Goal: Task Accomplishment & Management: Complete application form

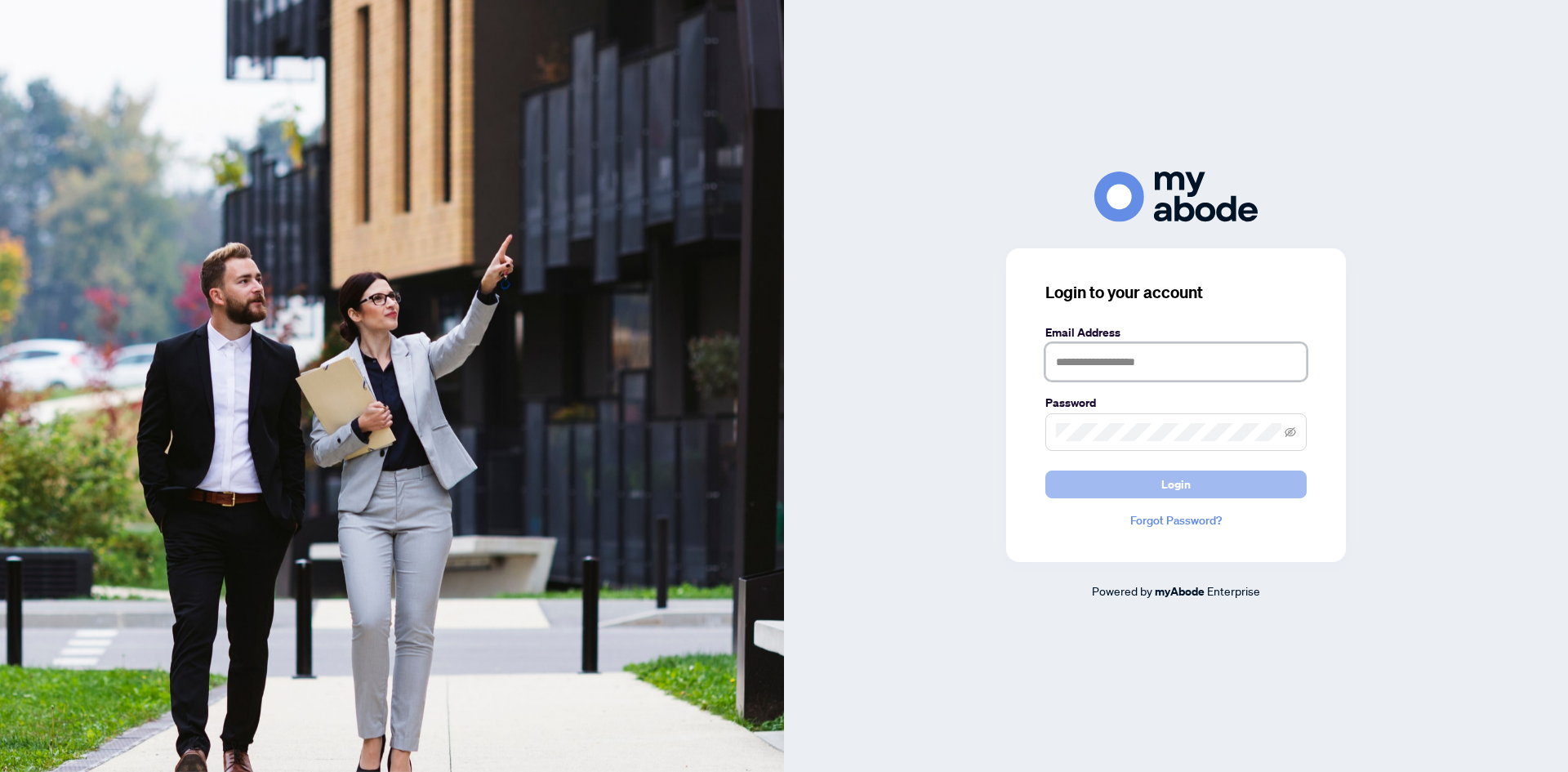
type input "**********"
click at [1147, 489] on button "Login" at bounding box center [1175, 484] width 261 height 28
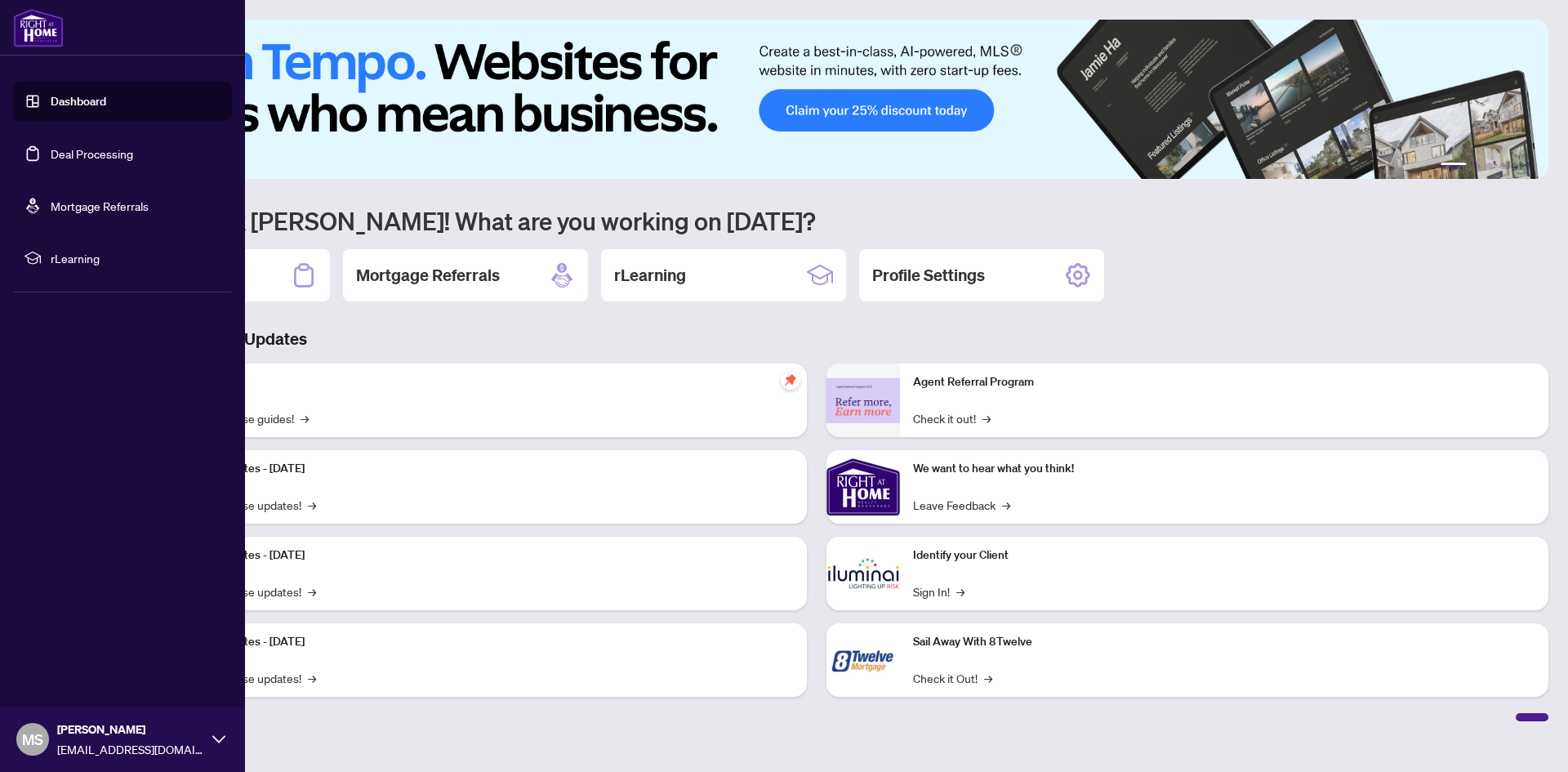
click at [51, 150] on link "Deal Processing" at bounding box center [92, 153] width 83 height 14
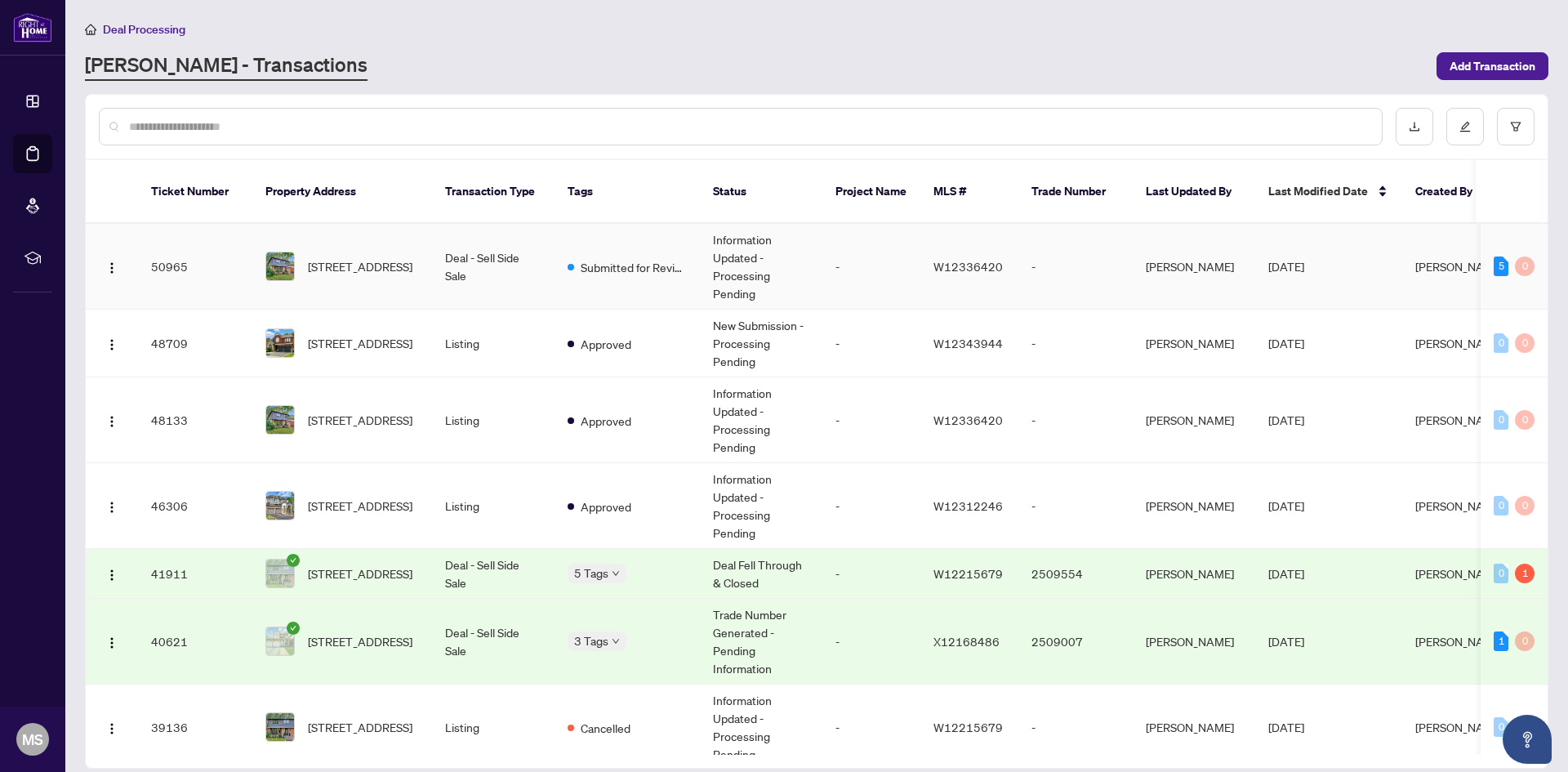
click at [590, 258] on td "Submitted for Review" at bounding box center [627, 267] width 145 height 86
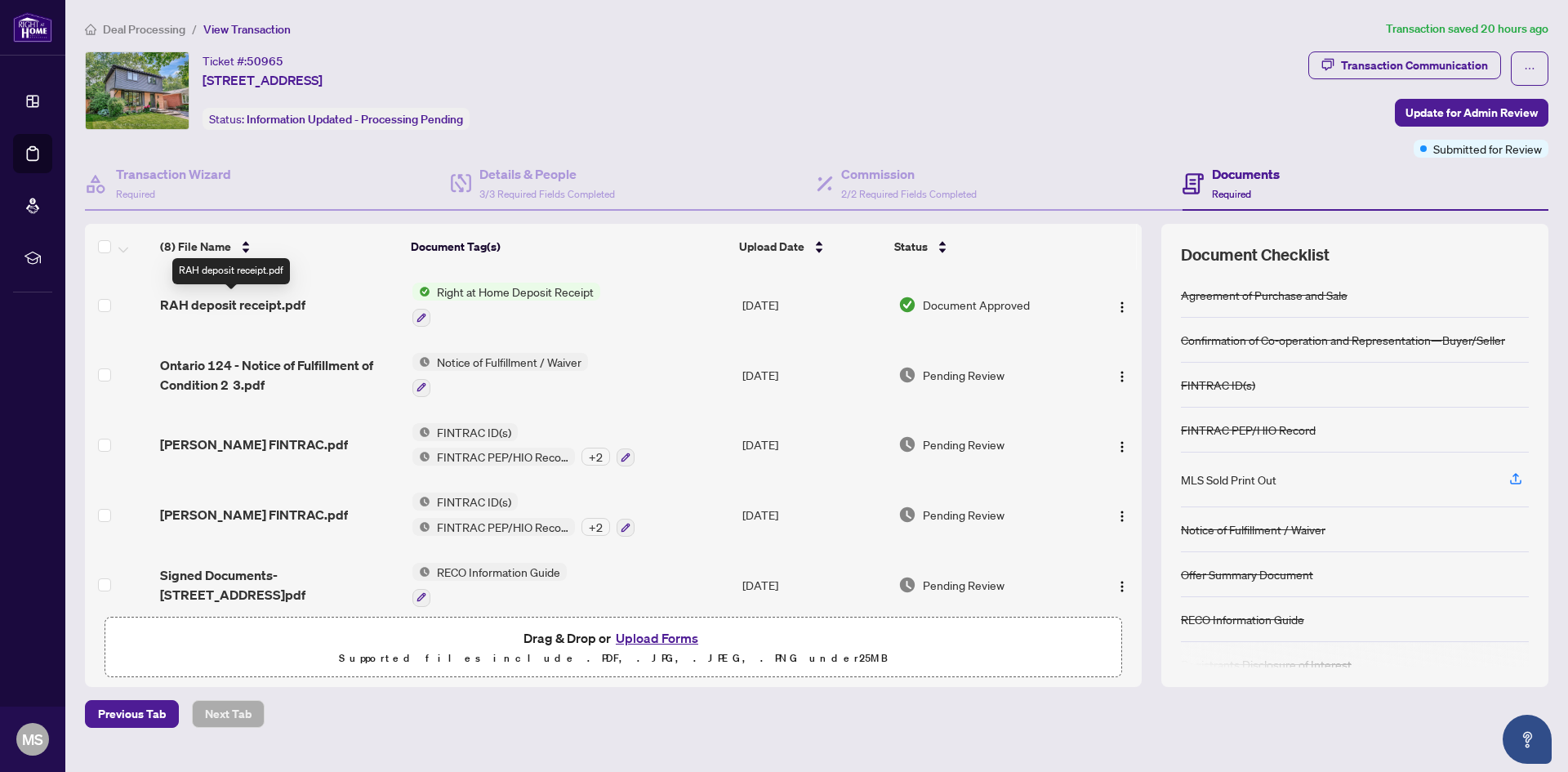
click at [256, 299] on span "RAH deposit receipt.pdf" at bounding box center [232, 304] width 145 height 19
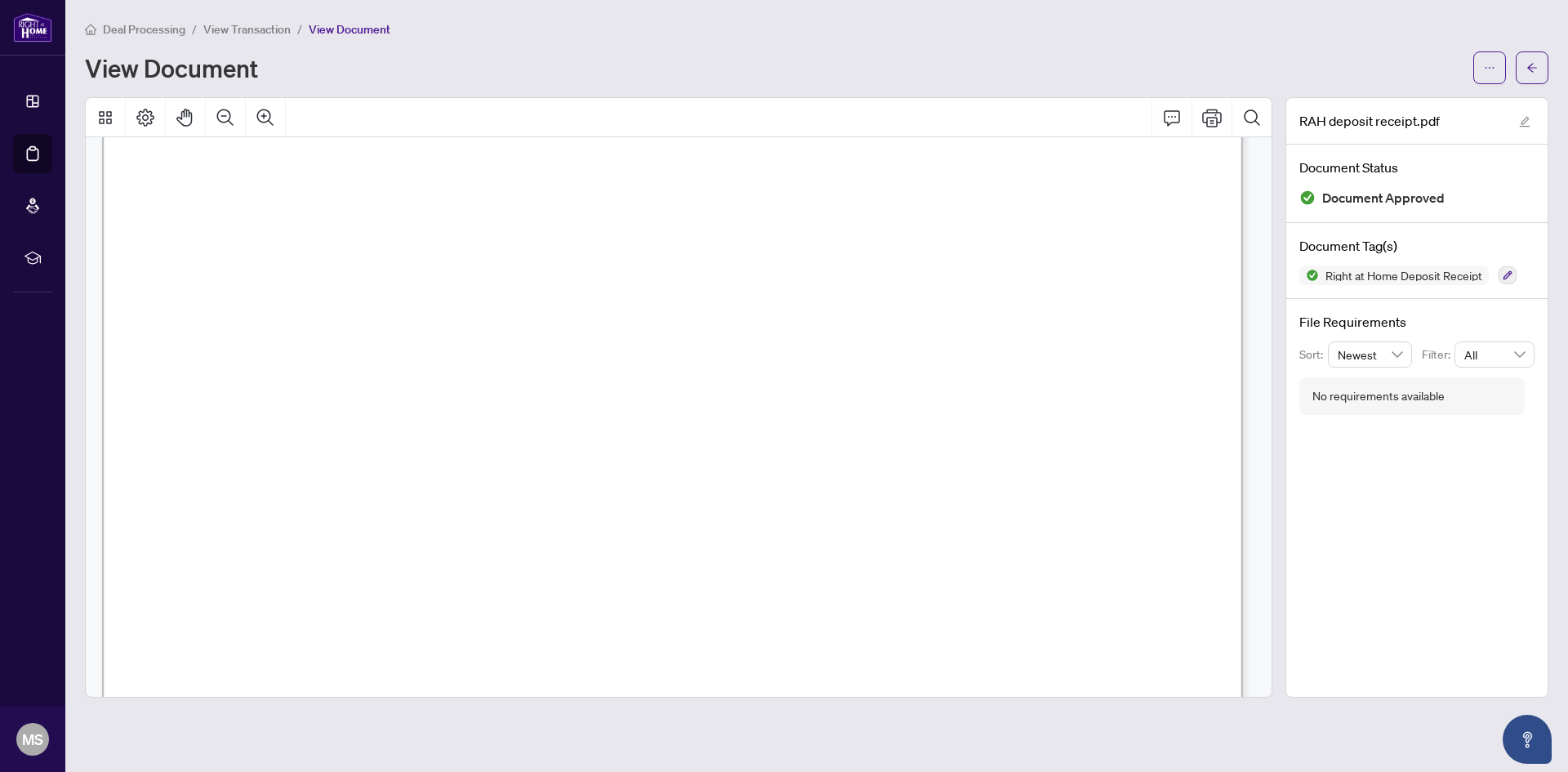
scroll to position [296, 0]
click at [1210, 117] on icon "Print" at bounding box center [1211, 117] width 19 height 19
click at [1533, 73] on icon "arrow-left" at bounding box center [1533, 68] width 12 height 12
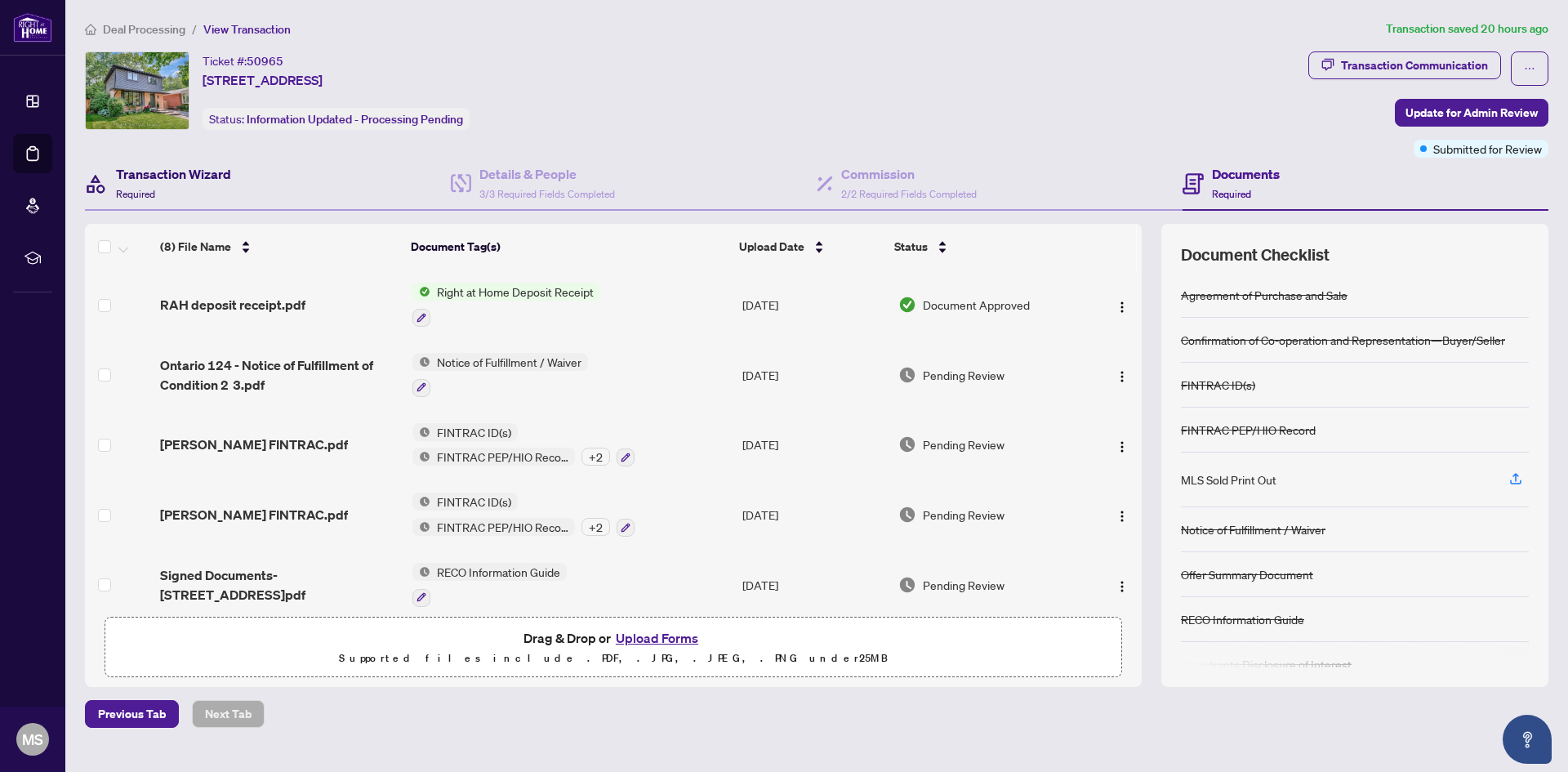
click at [152, 177] on h4 "Transaction Wizard" at bounding box center [173, 173] width 115 height 19
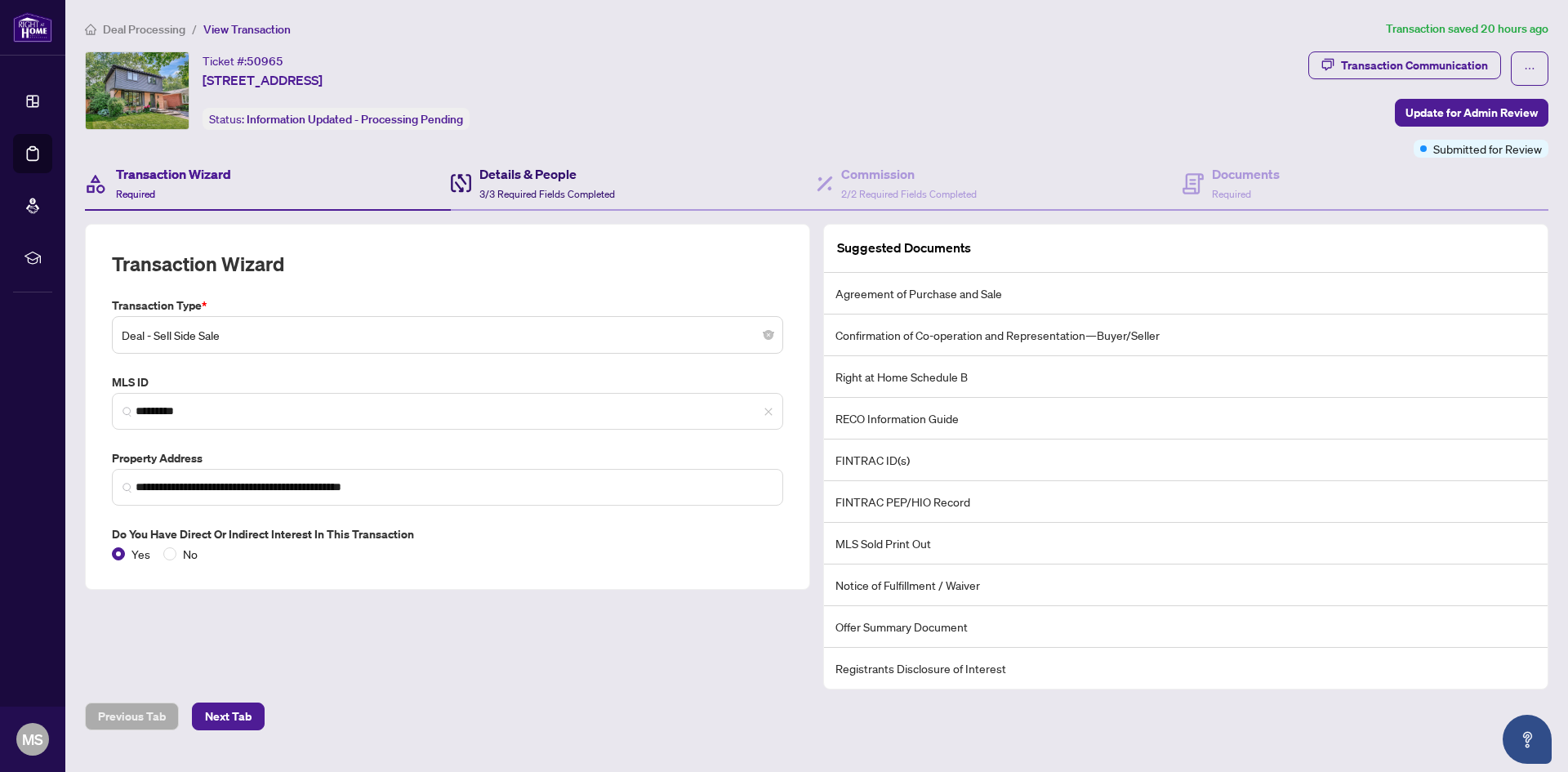
click at [487, 192] on span "3/3 Required Fields Completed" at bounding box center [547, 193] width 135 height 13
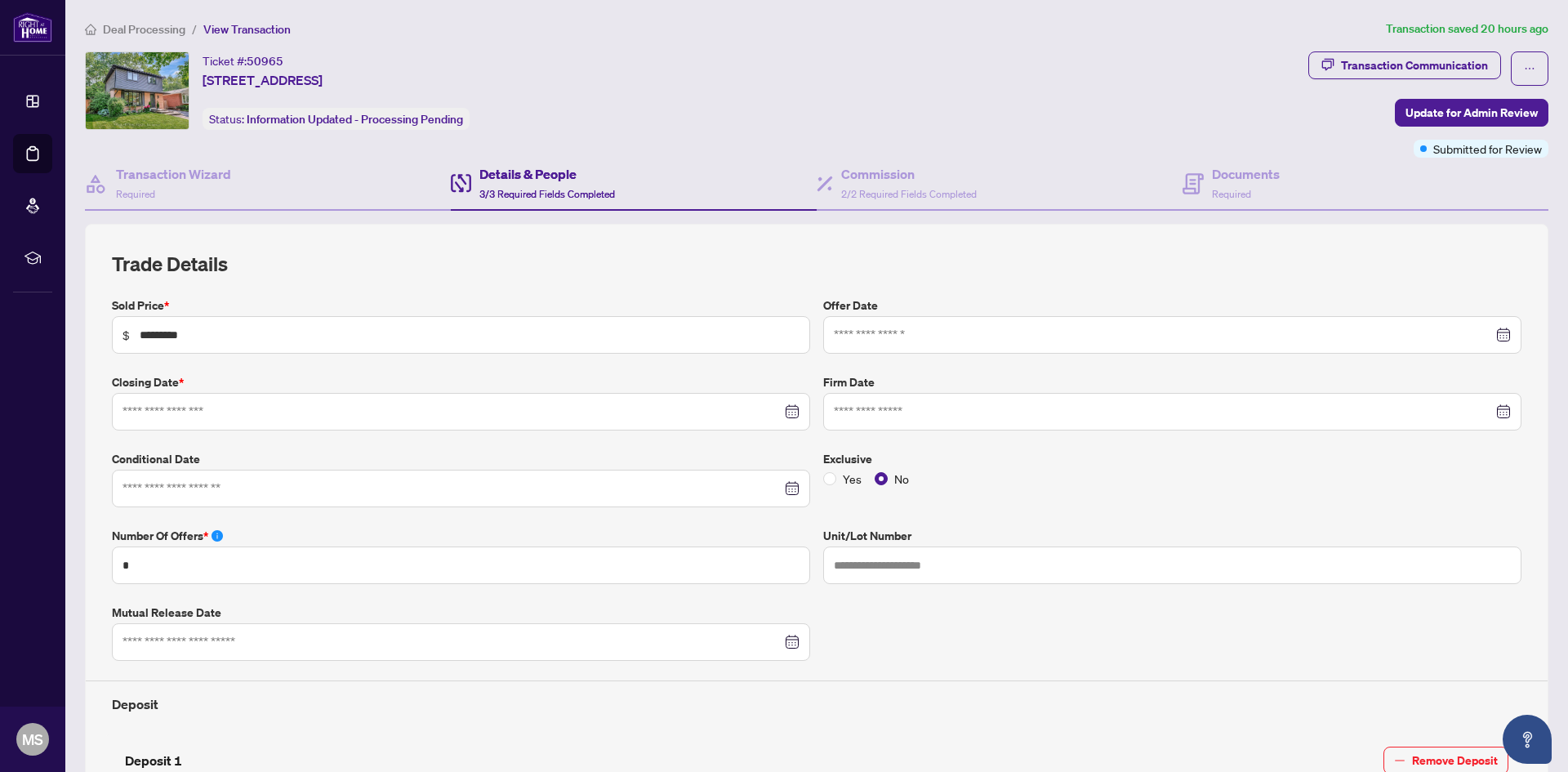
type input "**********"
drag, startPoint x: 136, startPoint y: 570, endPoint x: 111, endPoint y: 574, distance: 25.3
click at [117, 575] on input "*" at bounding box center [460, 565] width 699 height 37
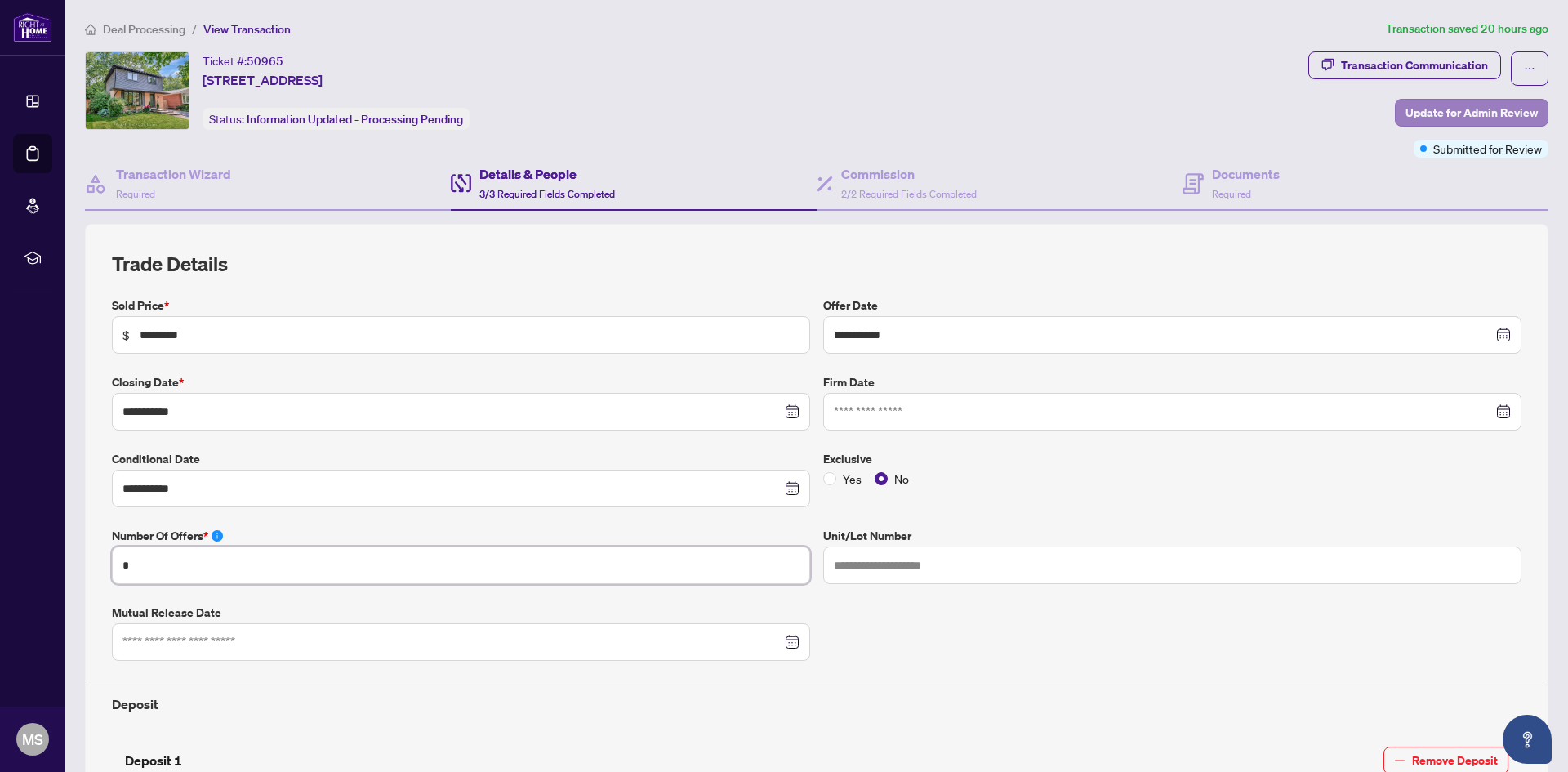
type input "*"
click at [1432, 109] on span "Update for Admin Review" at bounding box center [1472, 112] width 133 height 26
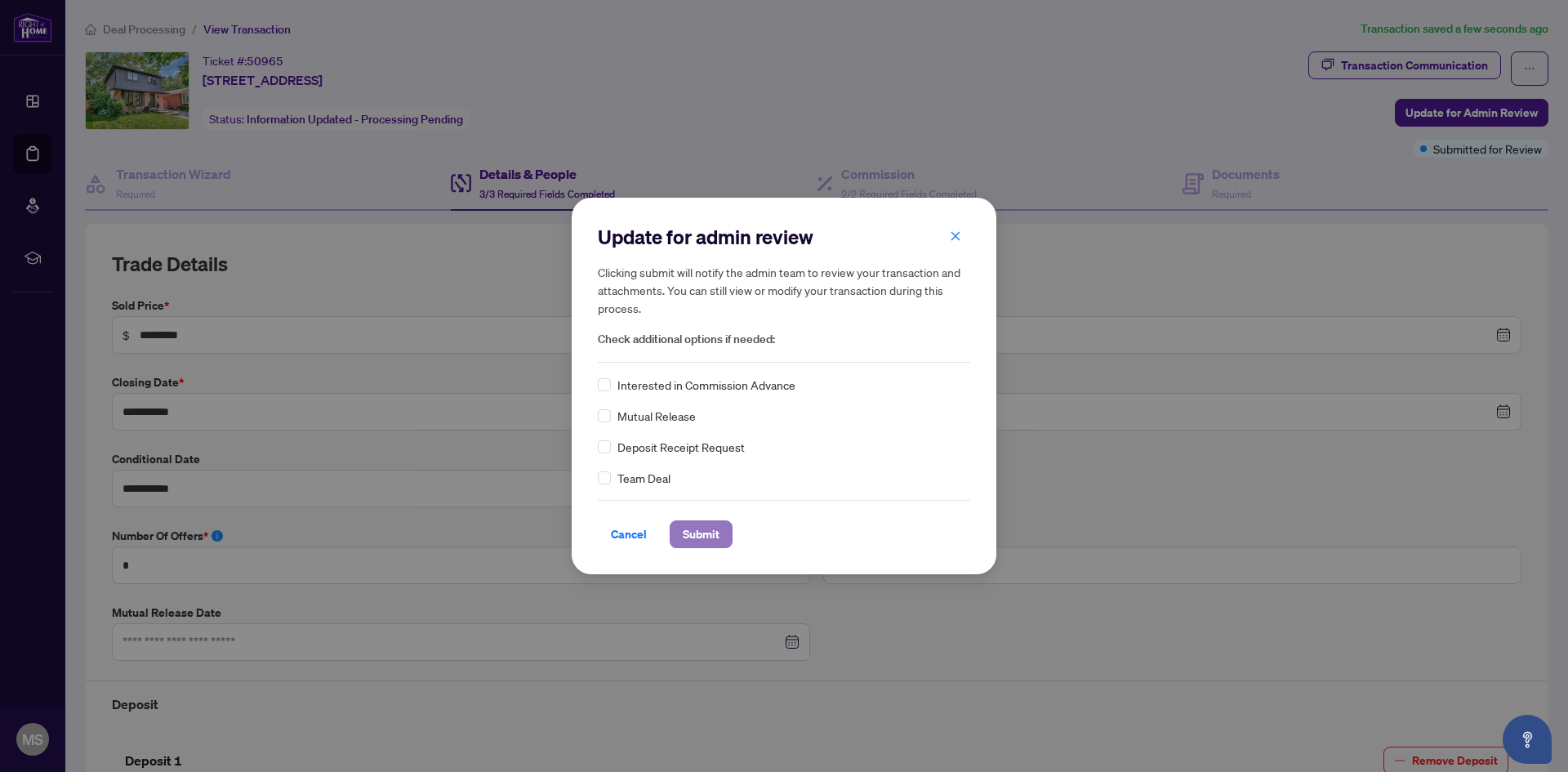
click at [687, 541] on span "Submit" at bounding box center [701, 534] width 37 height 26
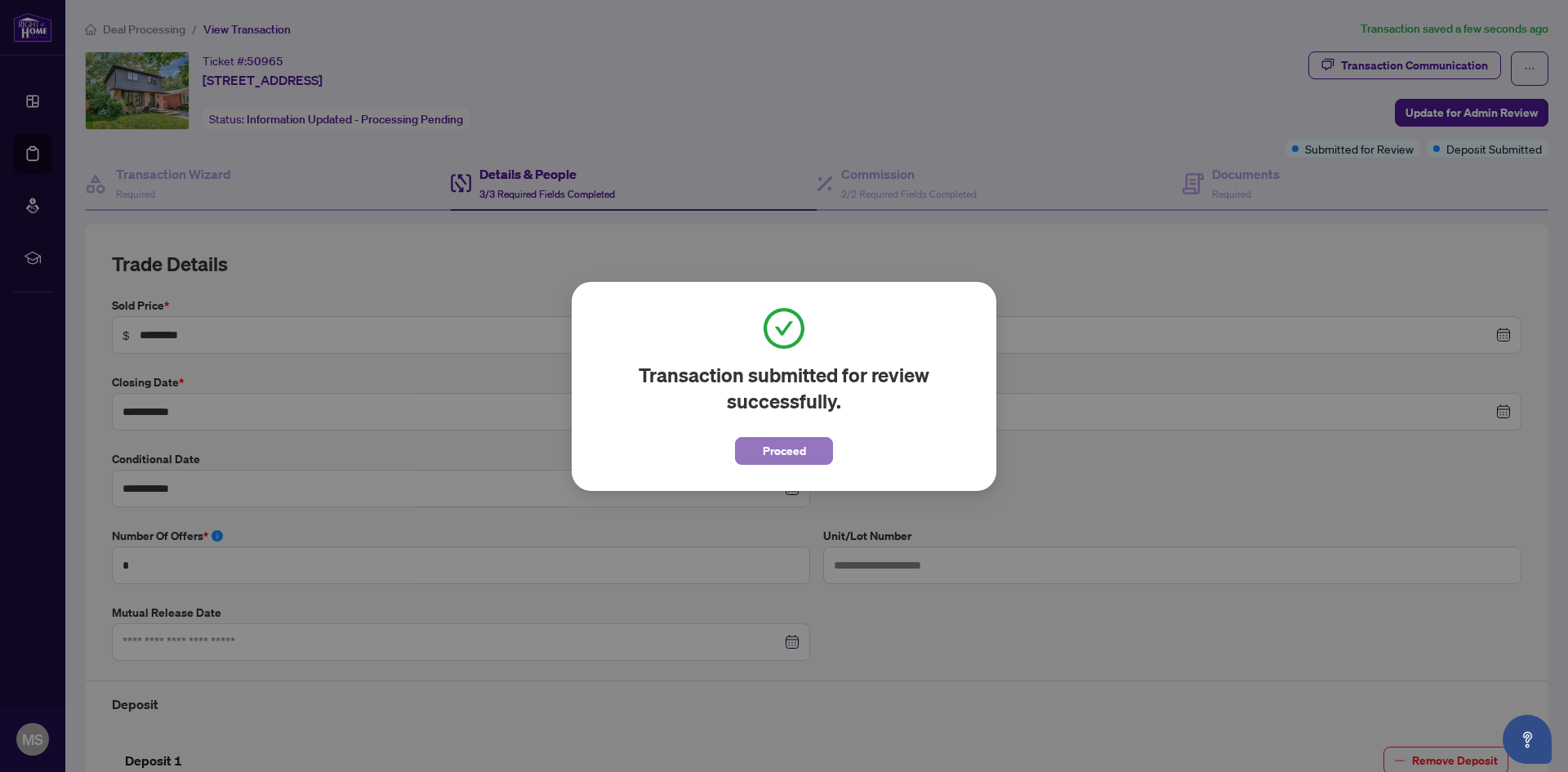
click at [789, 454] on span "Proceed" at bounding box center [784, 450] width 43 height 26
